Goal: Register for event/course

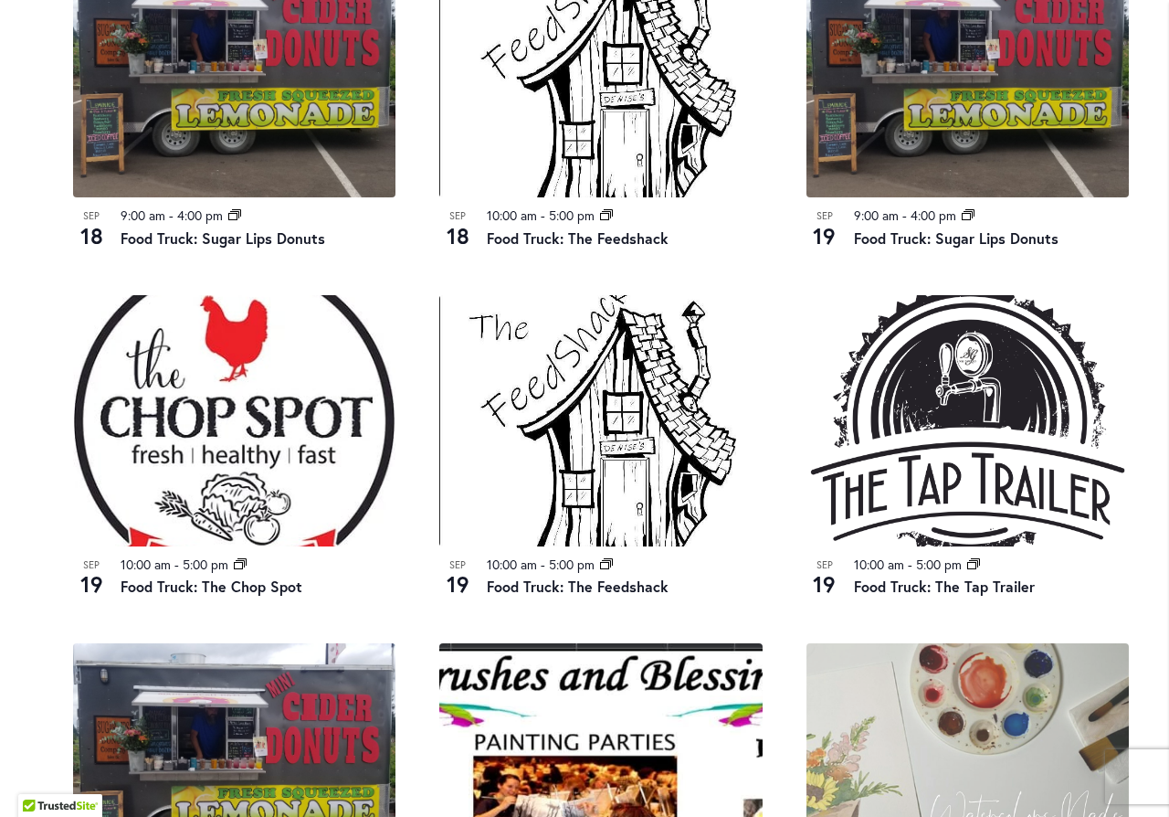
scroll to position [1644, 0]
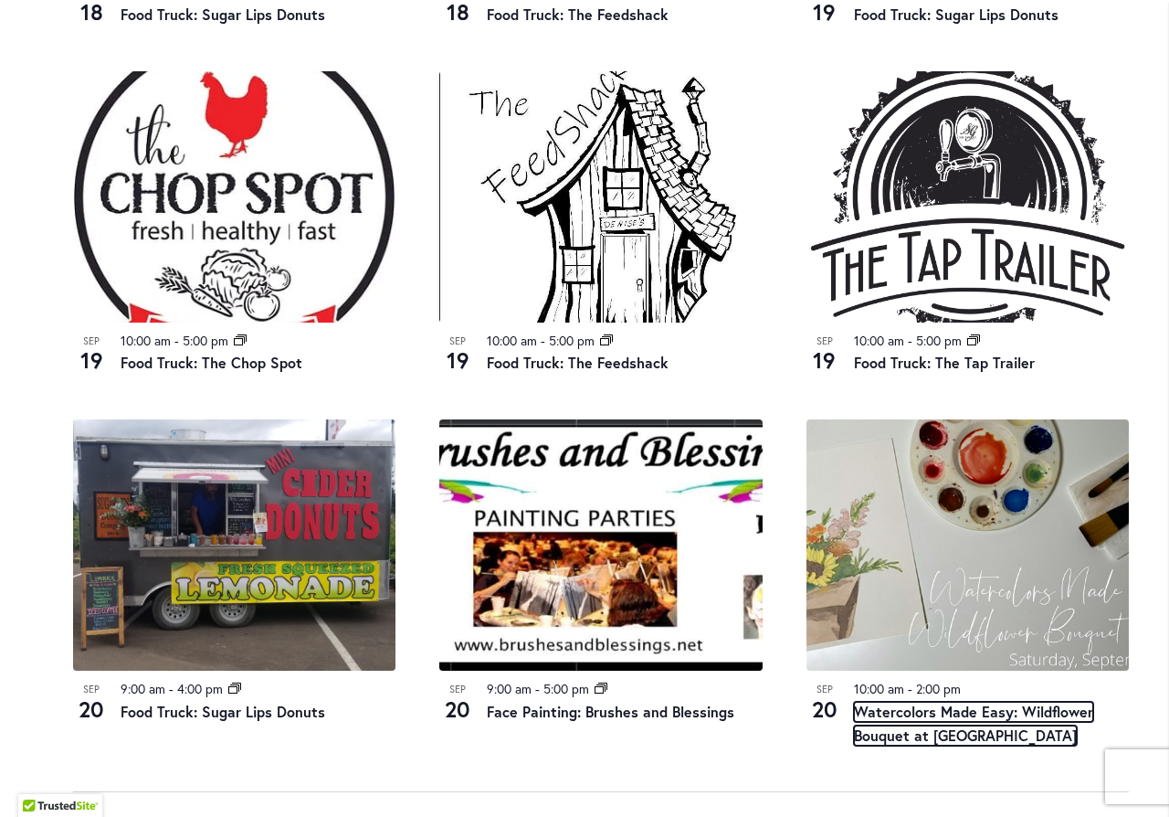
click at [1001, 713] on link "Watercolors Made Easy: Wildflower Bouquet at [GEOGRAPHIC_DATA]" at bounding box center [973, 723] width 239 height 44
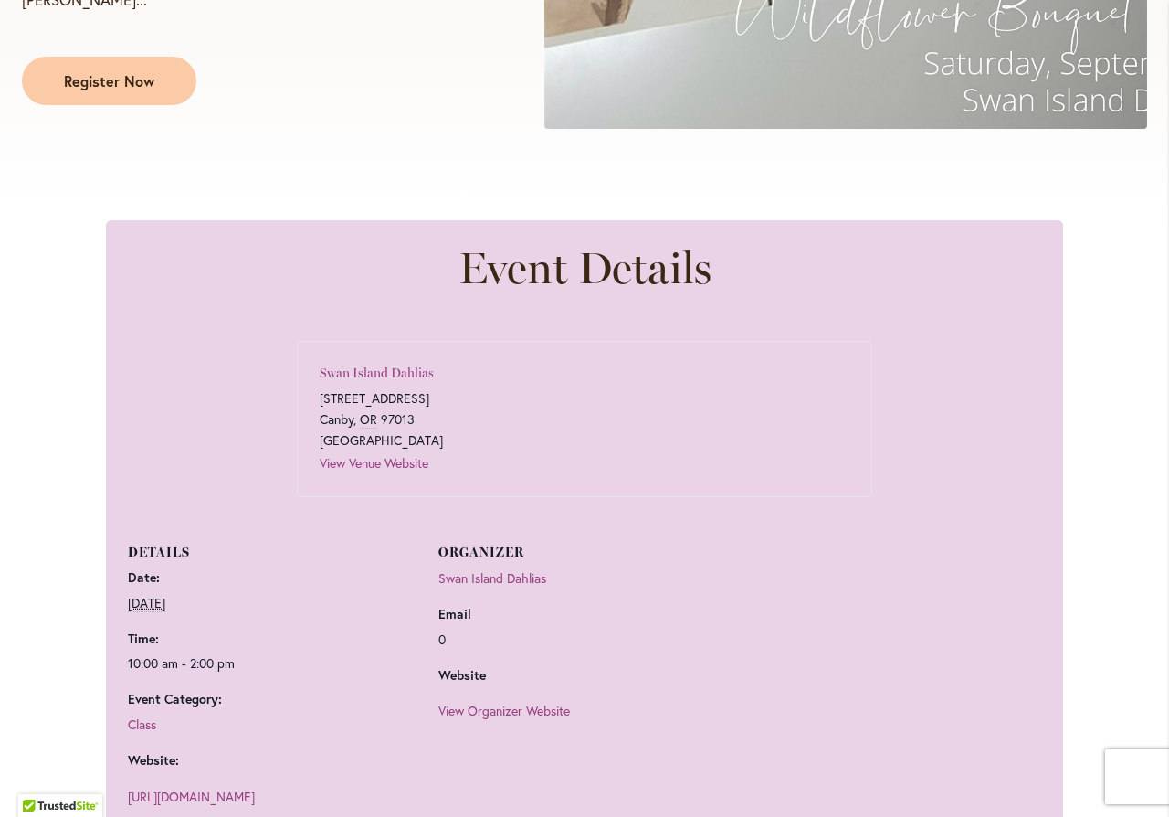
scroll to position [822, 0]
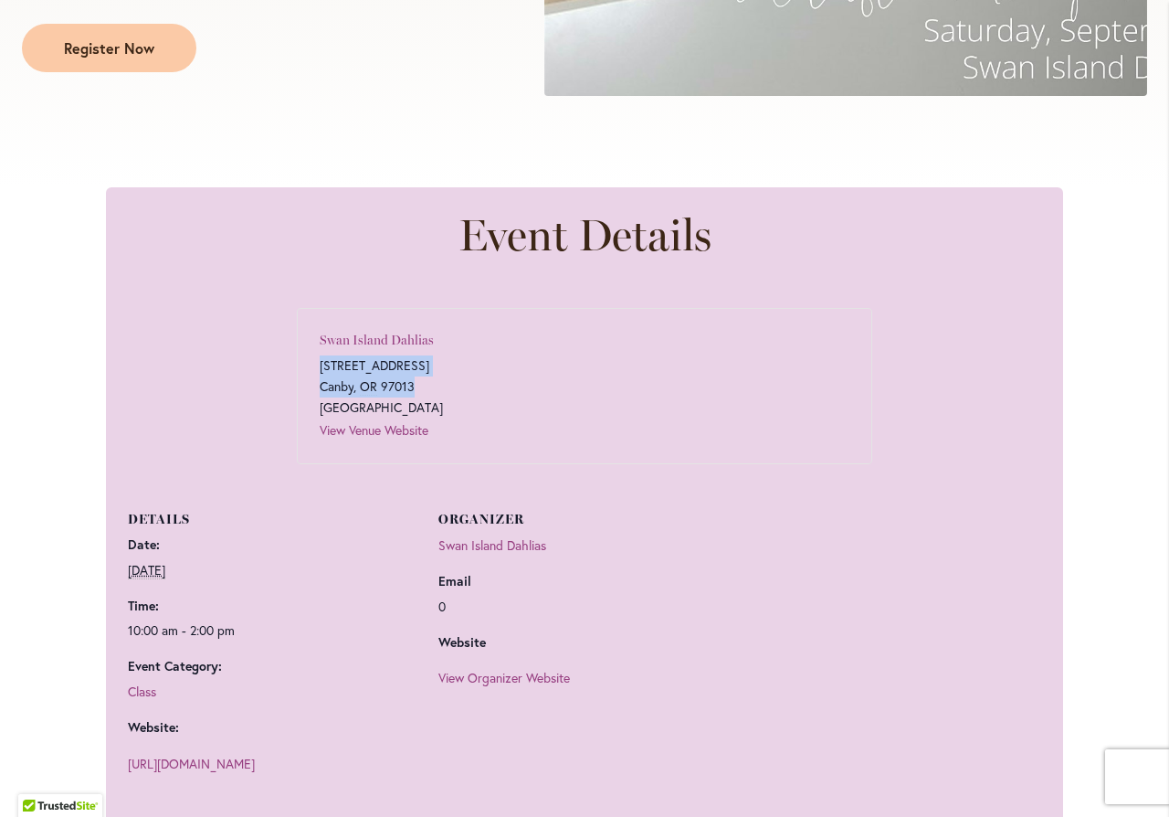
drag, startPoint x: 413, startPoint y: 395, endPoint x: 311, endPoint y: 369, distance: 105.4
click at [311, 369] on div "Swan Island Dahlias 995 Northwest 22nd Avenue Canby , OR 97013 United States Vi…" at bounding box center [584, 386] width 575 height 156
copy span "995 Northwest 22nd Avenue Canby , OR 97013"
